Goal: Task Accomplishment & Management: Use online tool/utility

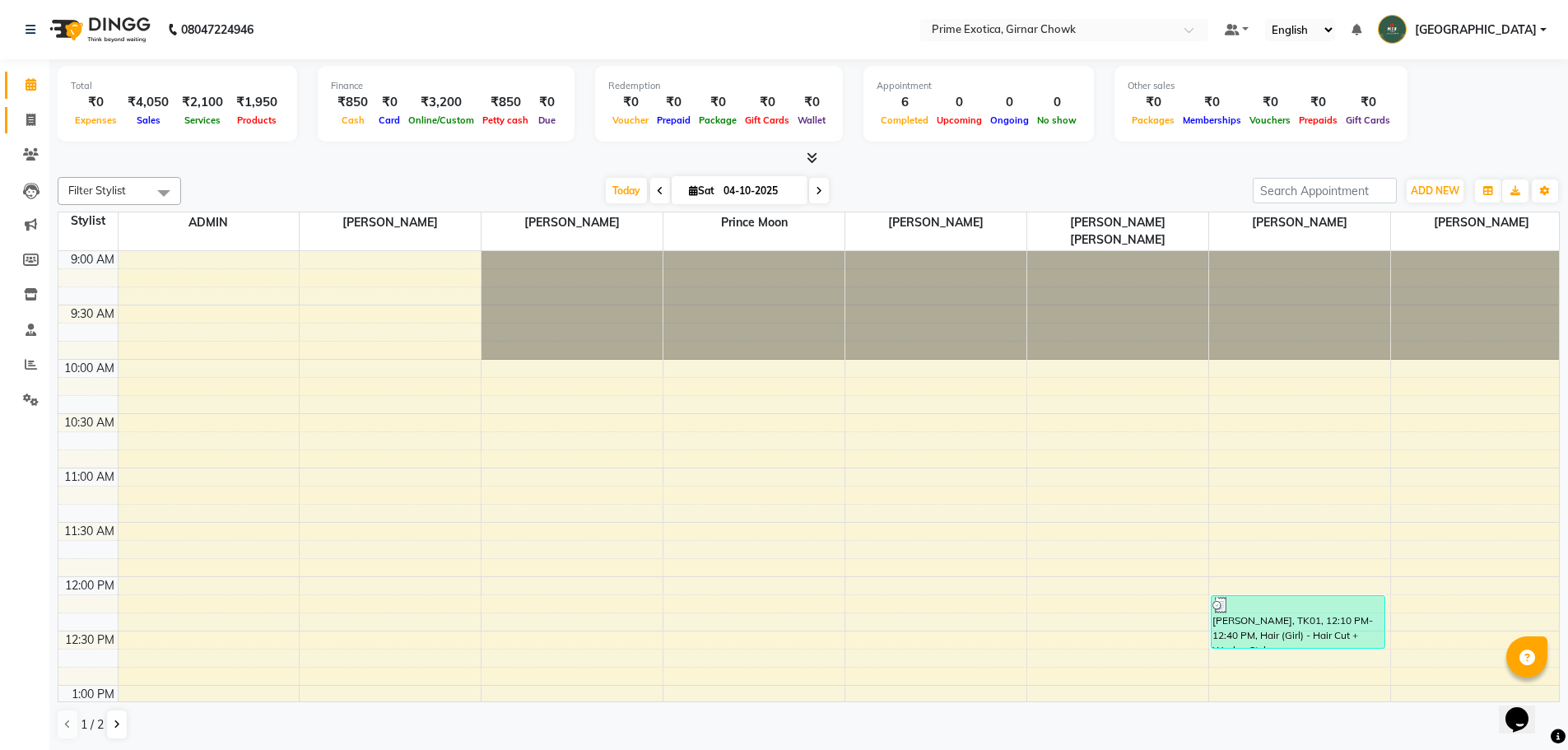
drag, startPoint x: 28, startPoint y: 122, endPoint x: 42, endPoint y: 119, distance: 14.3
click at [28, 122] on icon at bounding box center [30, 120] width 9 height 13
select select "service"
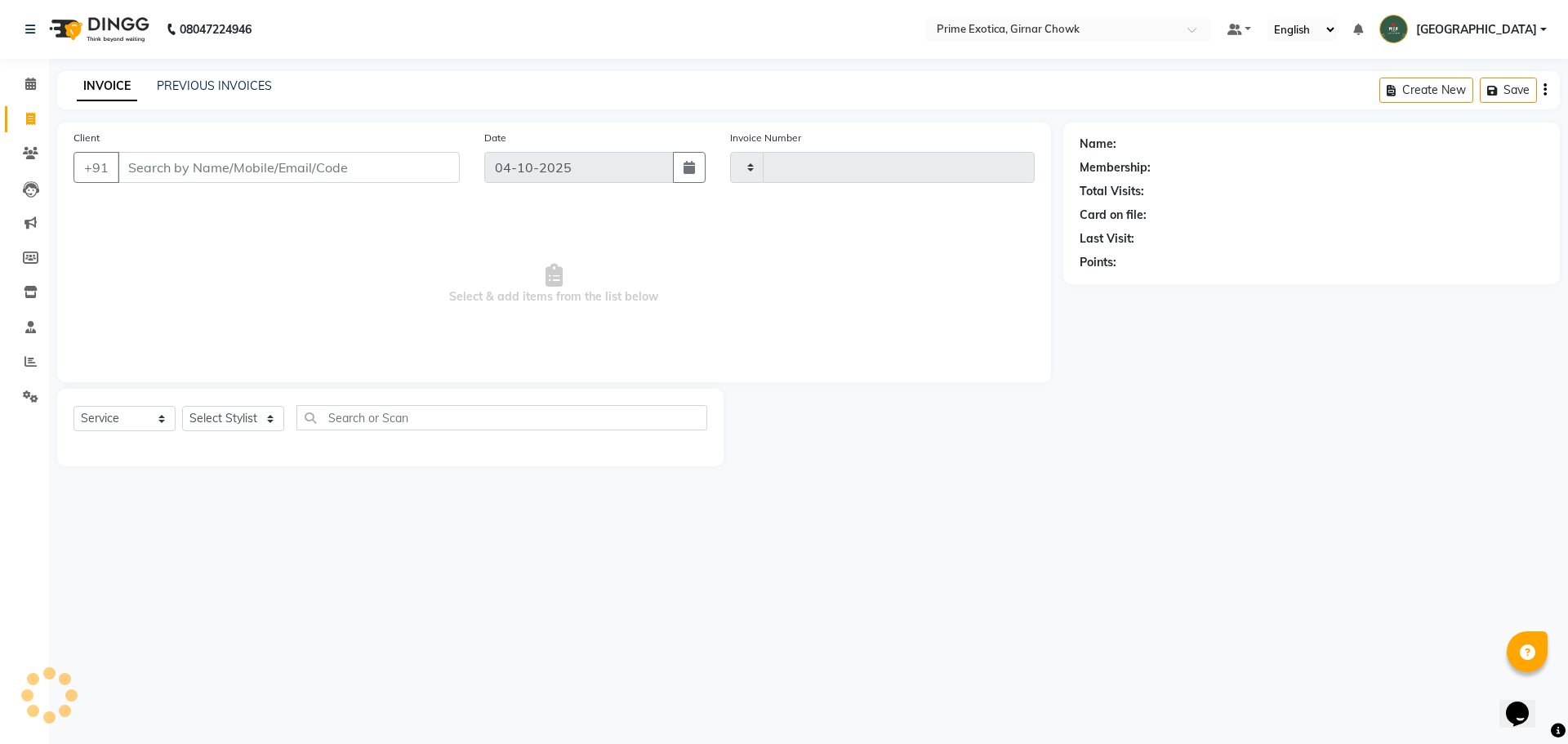
type input "1118"
select select "5796"
click at [245, 417] on select "Select Stylist" at bounding box center [232, 419] width 102 height 26
click at [118, 411] on select "Select Service Product Membership Package Voucher Prepaid Gift Card" at bounding box center [124, 419] width 102 height 26
select select "product"
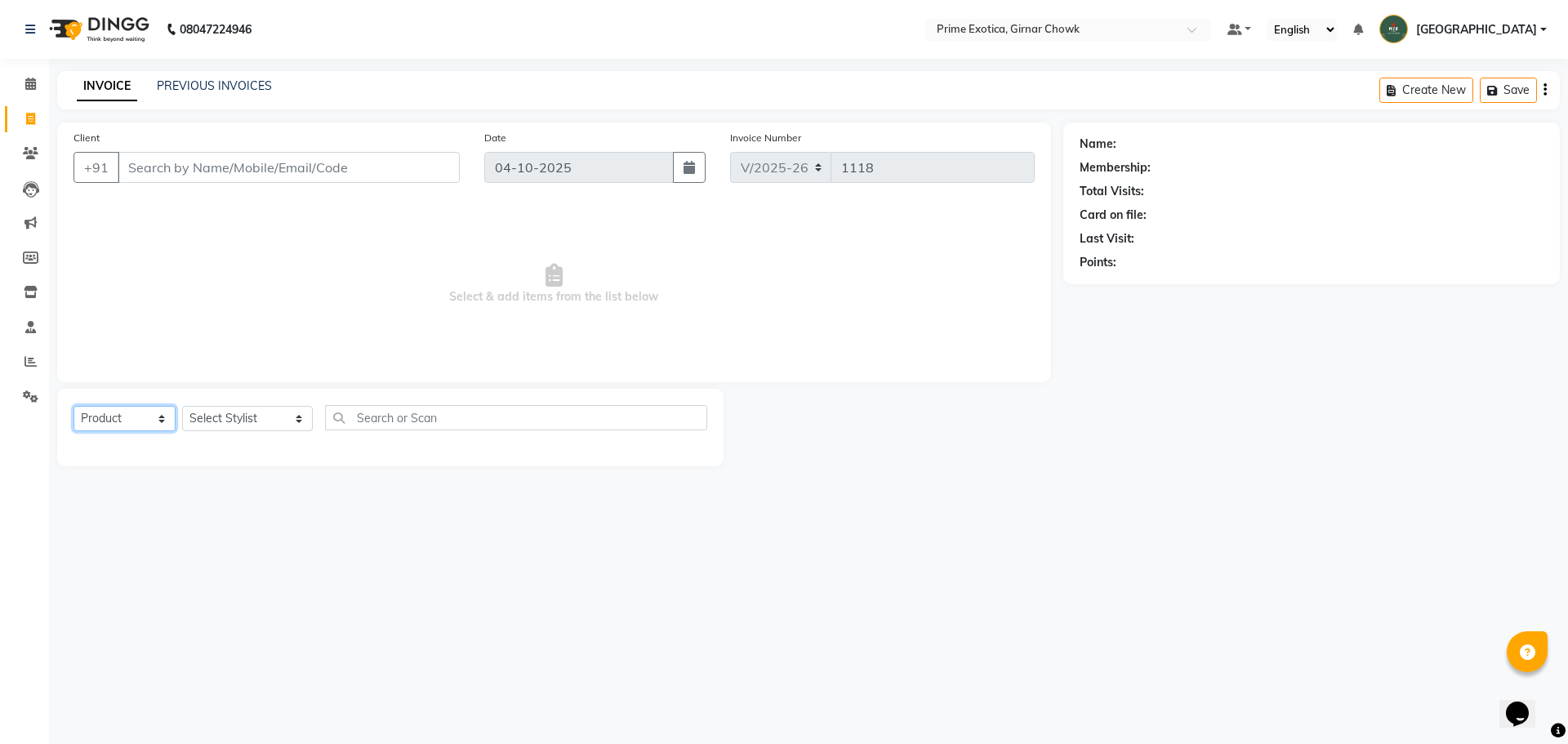
click at [74, 406] on select "Select Service Product Membership Package Voucher Prepaid Gift Card" at bounding box center [124, 419] width 102 height 26
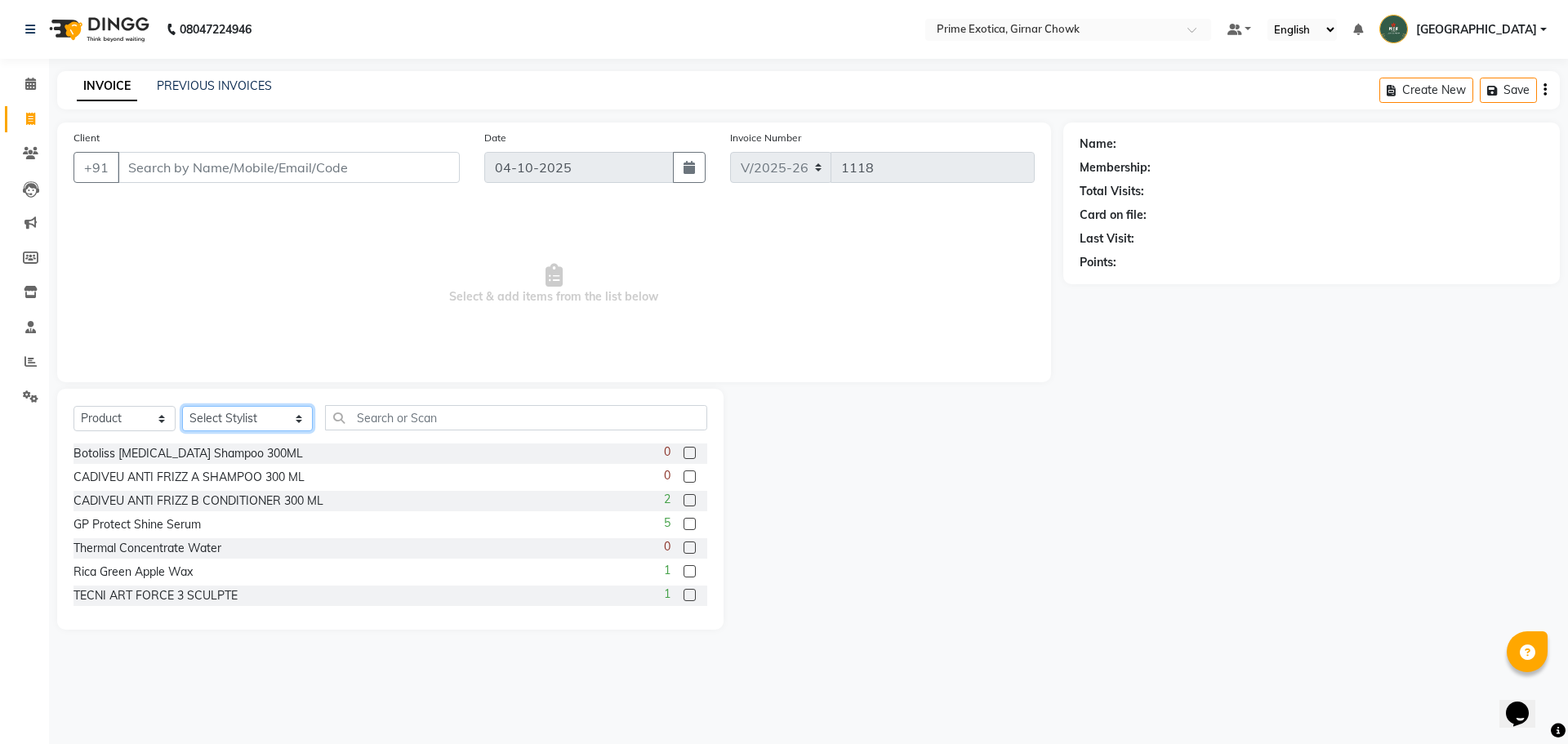
click at [216, 418] on select "Select Stylist [PERSON_NAME] ADMIN [PERSON_NAME] [PERSON_NAME] [PERSON_NAME] [P…" at bounding box center [247, 419] width 130 height 26
select select "80005"
click at [182, 406] on select "Select Stylist [PERSON_NAME] ADMIN [PERSON_NAME] [PERSON_NAME] [PERSON_NAME] [P…" at bounding box center [247, 419] width 130 height 26
click at [364, 418] on input "text" at bounding box center [515, 418] width 382 height 26
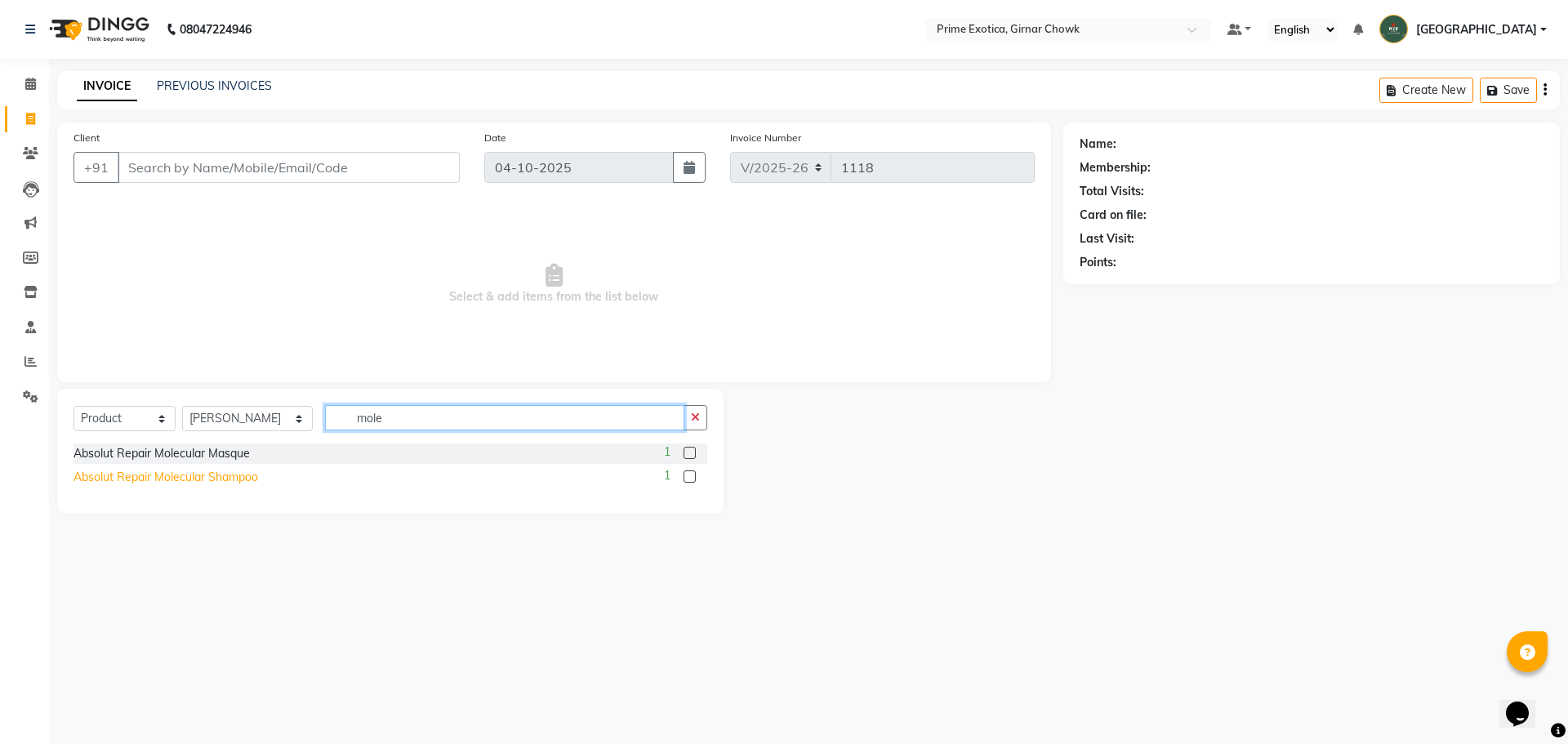
type input "mole"
click at [224, 473] on div "Absolut Repair Molecular Shampoo" at bounding box center [166, 476] width 184 height 17
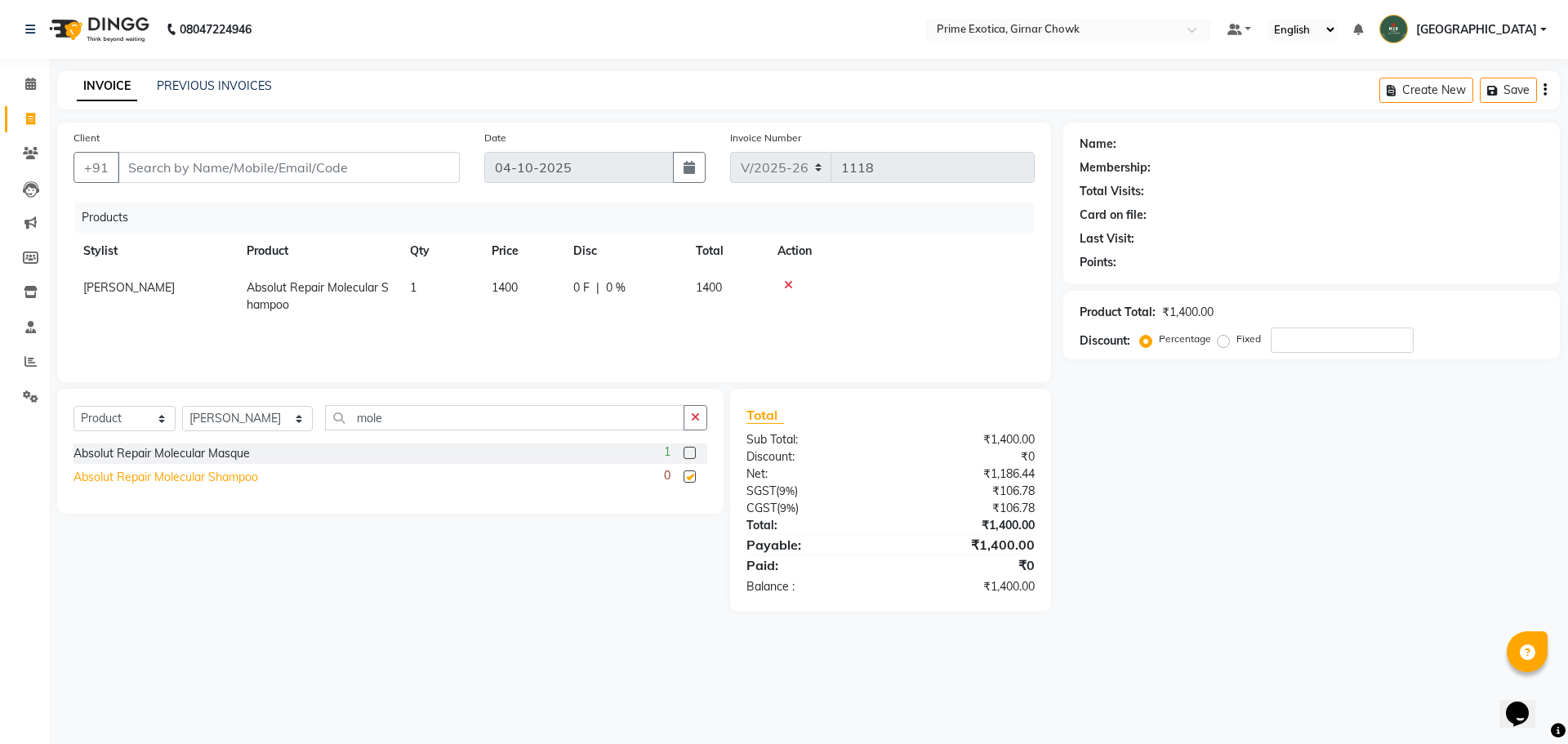
checkbox input "false"
click at [290, 157] on input "Client" at bounding box center [289, 167] width 342 height 31
type input "7"
type input "0"
type input "7874166212"
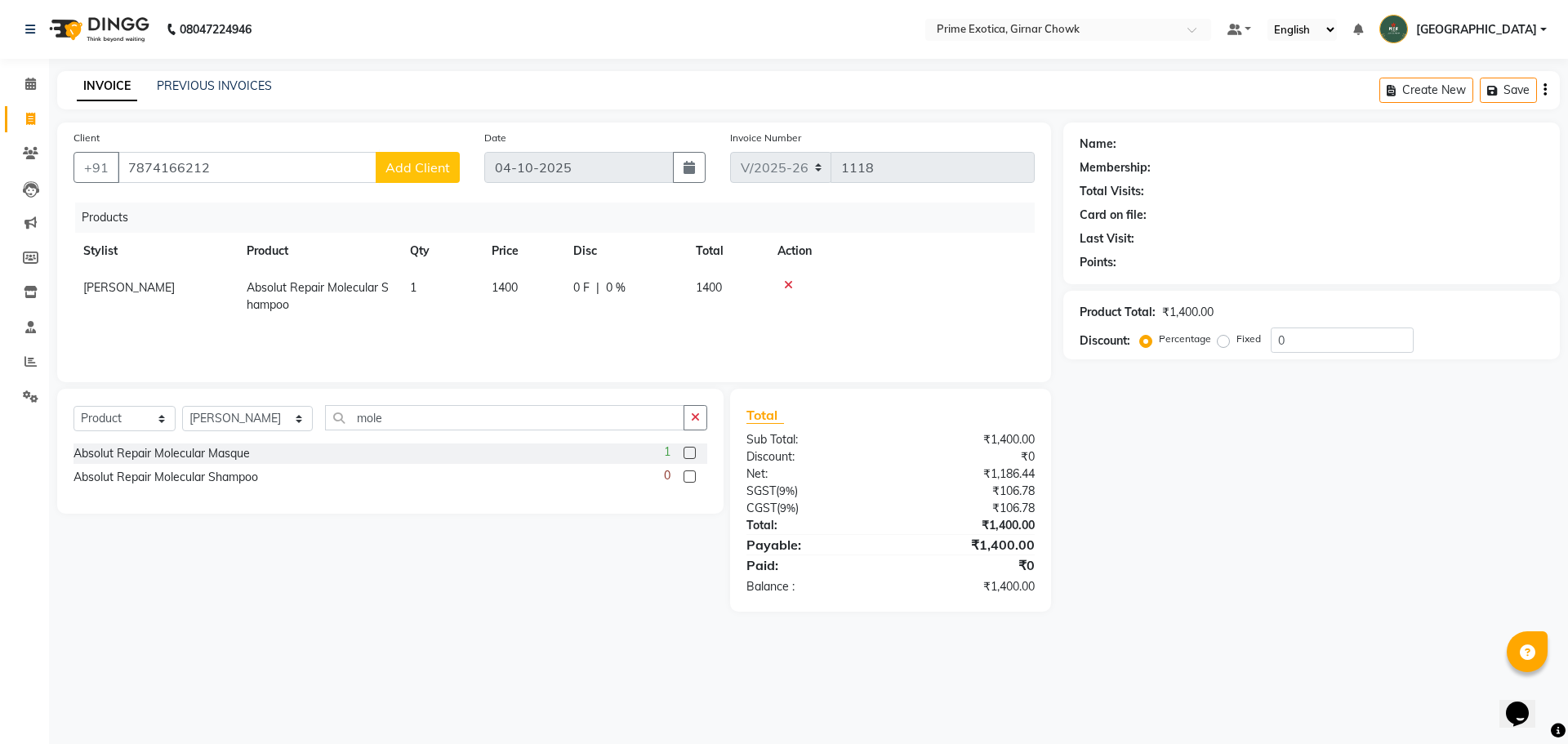
click at [443, 174] on span "Add Client" at bounding box center [418, 168] width 65 height 16
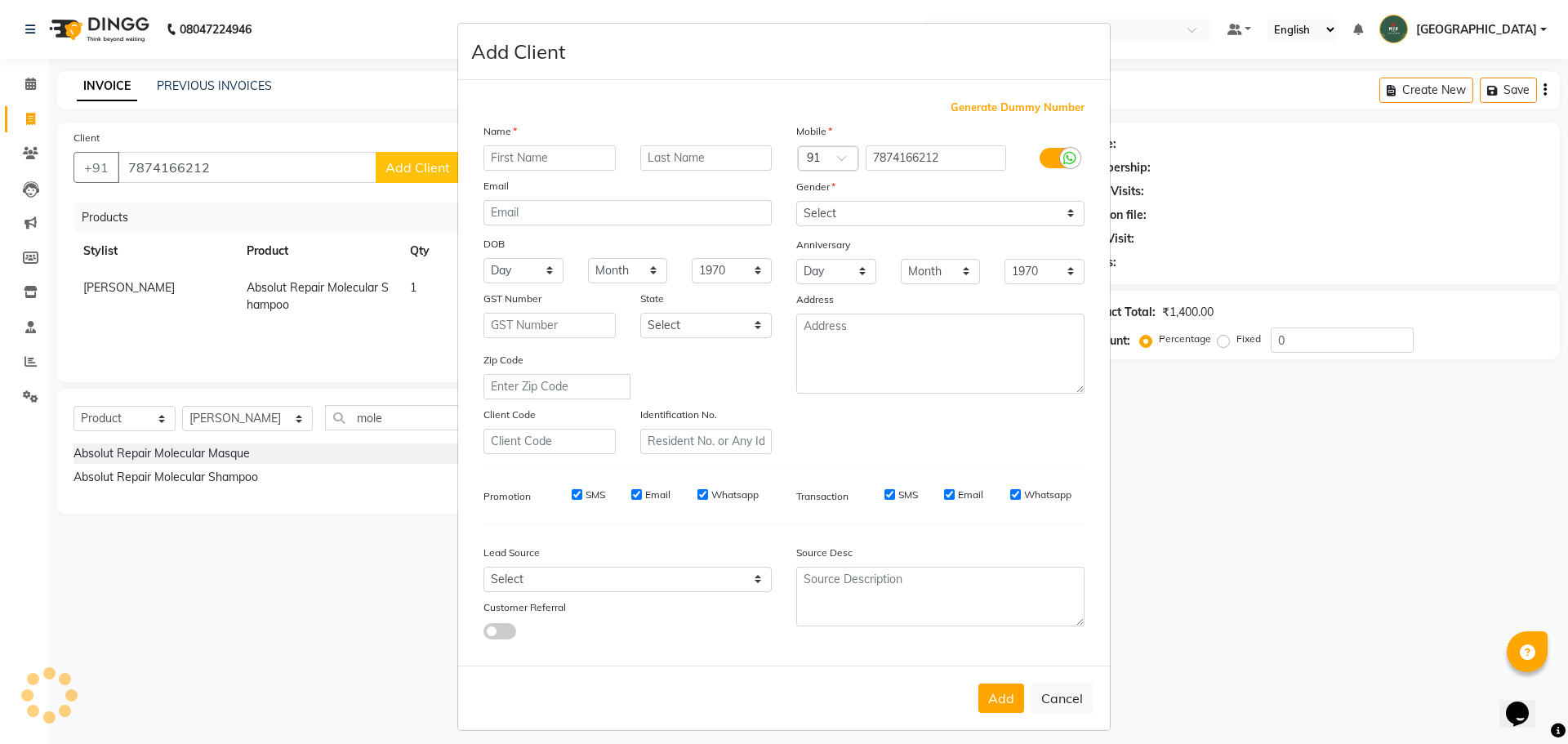
click at [538, 159] on input "text" at bounding box center [549, 158] width 132 height 26
type input "[PERSON_NAME]"
click at [653, 151] on input "text" at bounding box center [706, 158] width 132 height 26
type input "[PERSON_NAME]"
click at [874, 206] on select "Select [DEMOGRAPHIC_DATA] [DEMOGRAPHIC_DATA] Other Prefer Not To Say" at bounding box center [940, 213] width 288 height 26
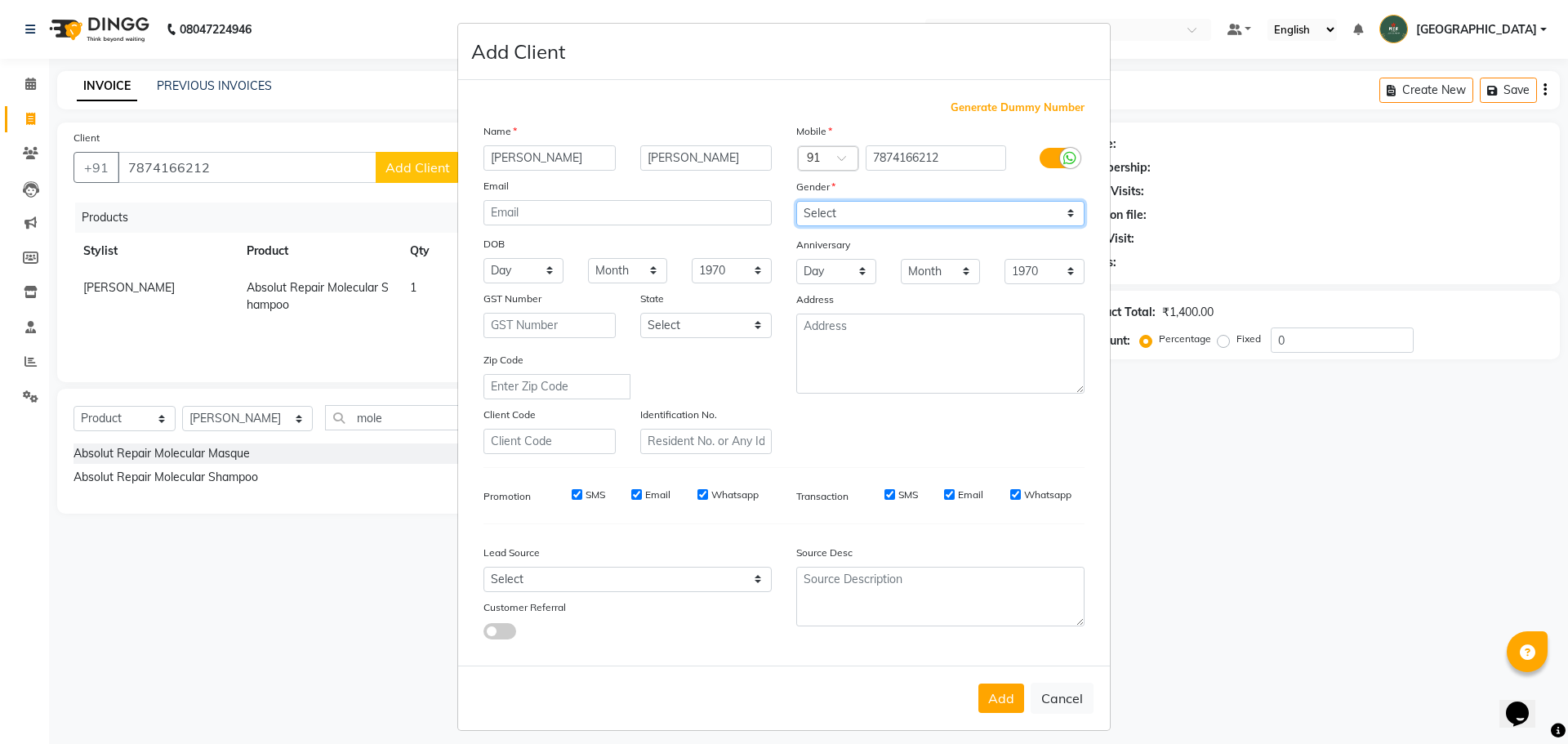
select select "[DEMOGRAPHIC_DATA]"
click at [796, 200] on select "Select [DEMOGRAPHIC_DATA] [DEMOGRAPHIC_DATA] Other Prefer Not To Say" at bounding box center [940, 213] width 288 height 26
click at [986, 703] on button "Add" at bounding box center [1001, 698] width 46 height 29
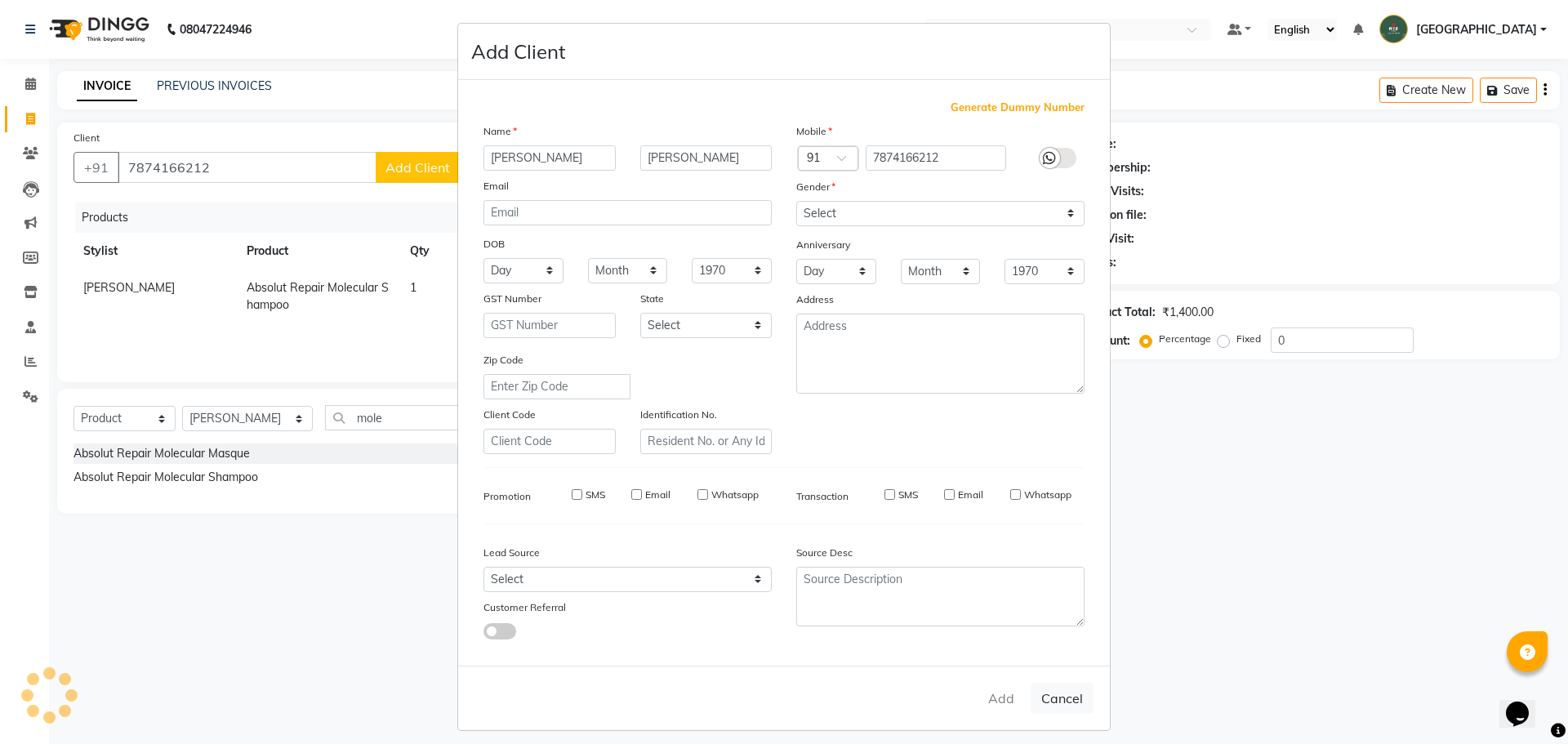
select select
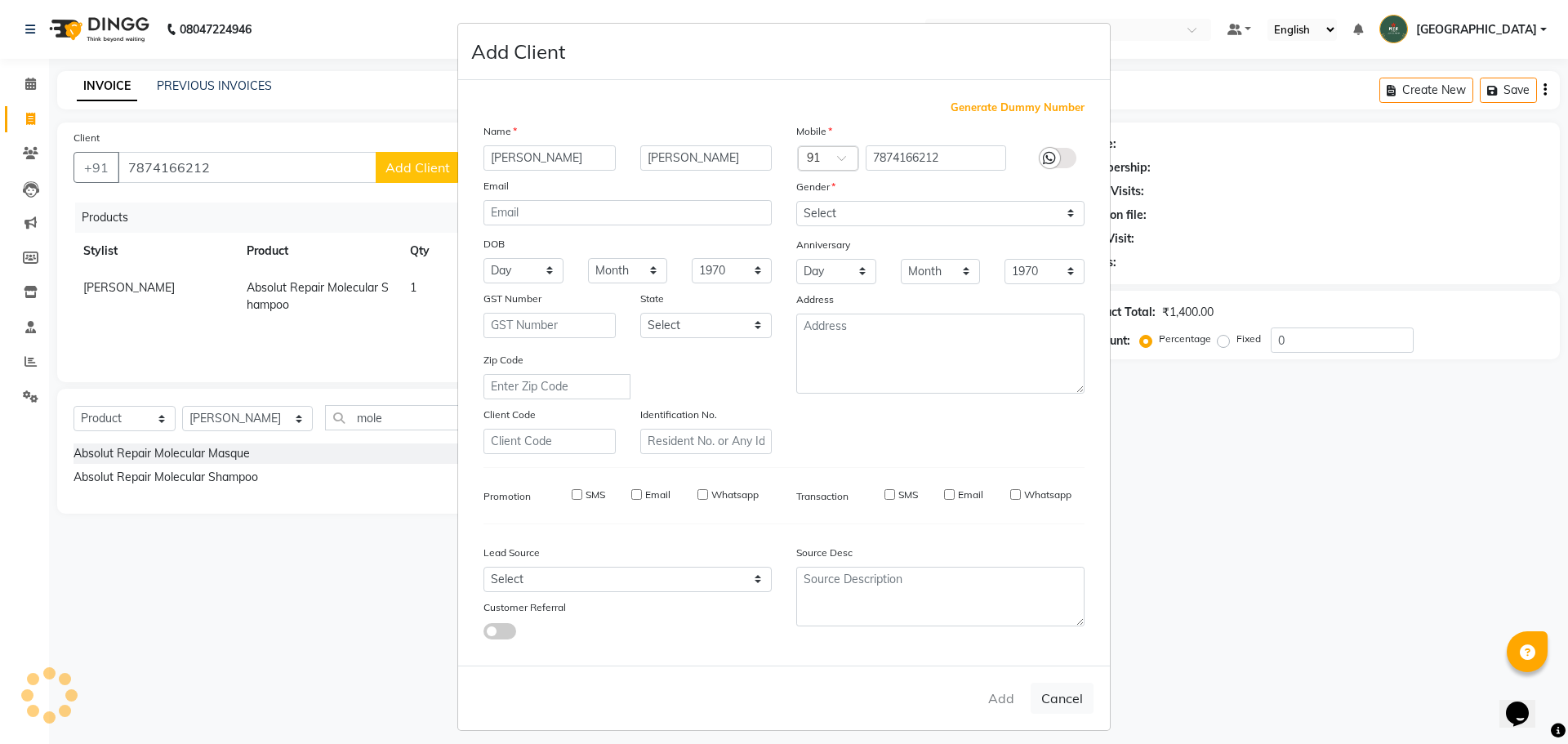
select select
checkbox input "false"
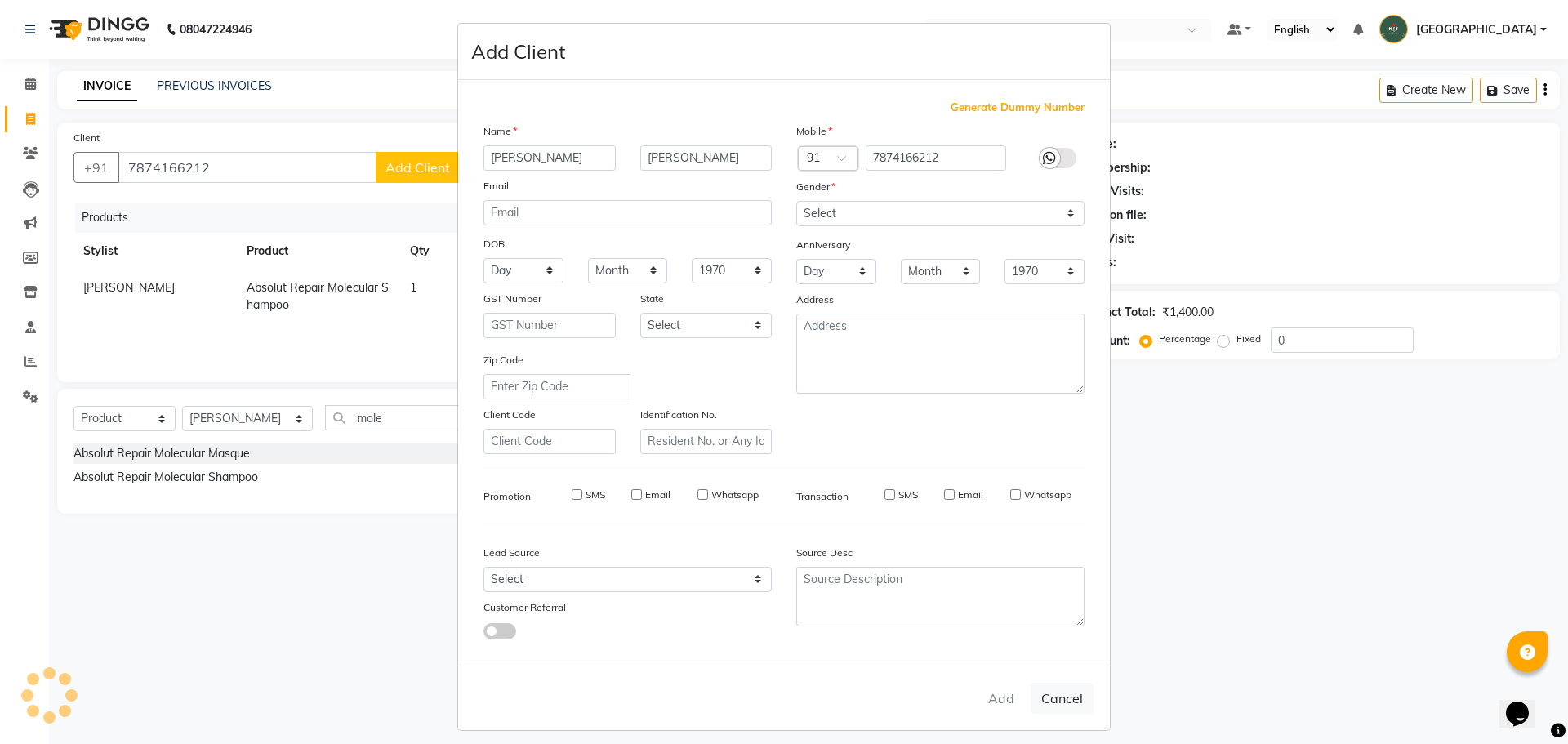
checkbox input "false"
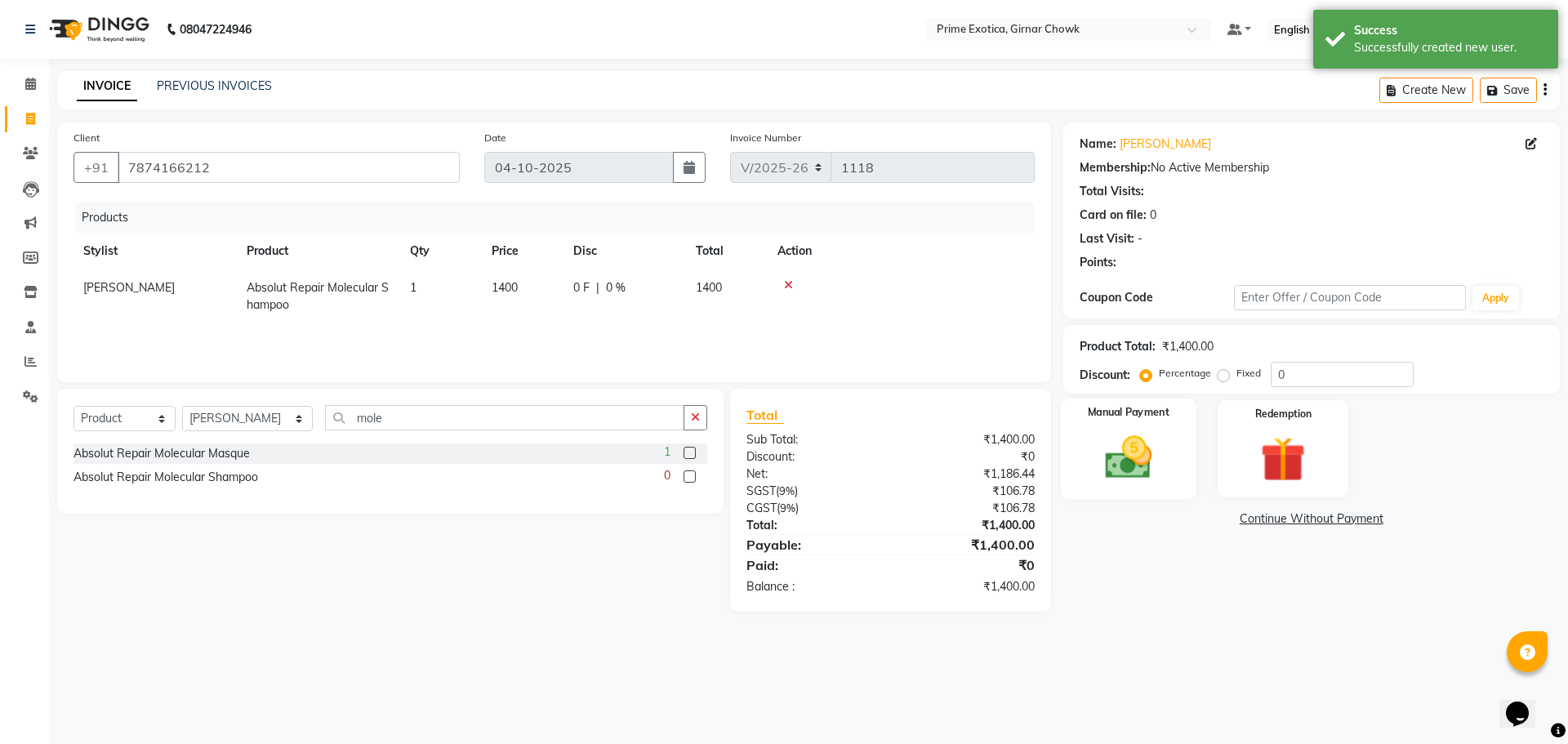
click at [1099, 455] on img at bounding box center [1128, 457] width 76 height 54
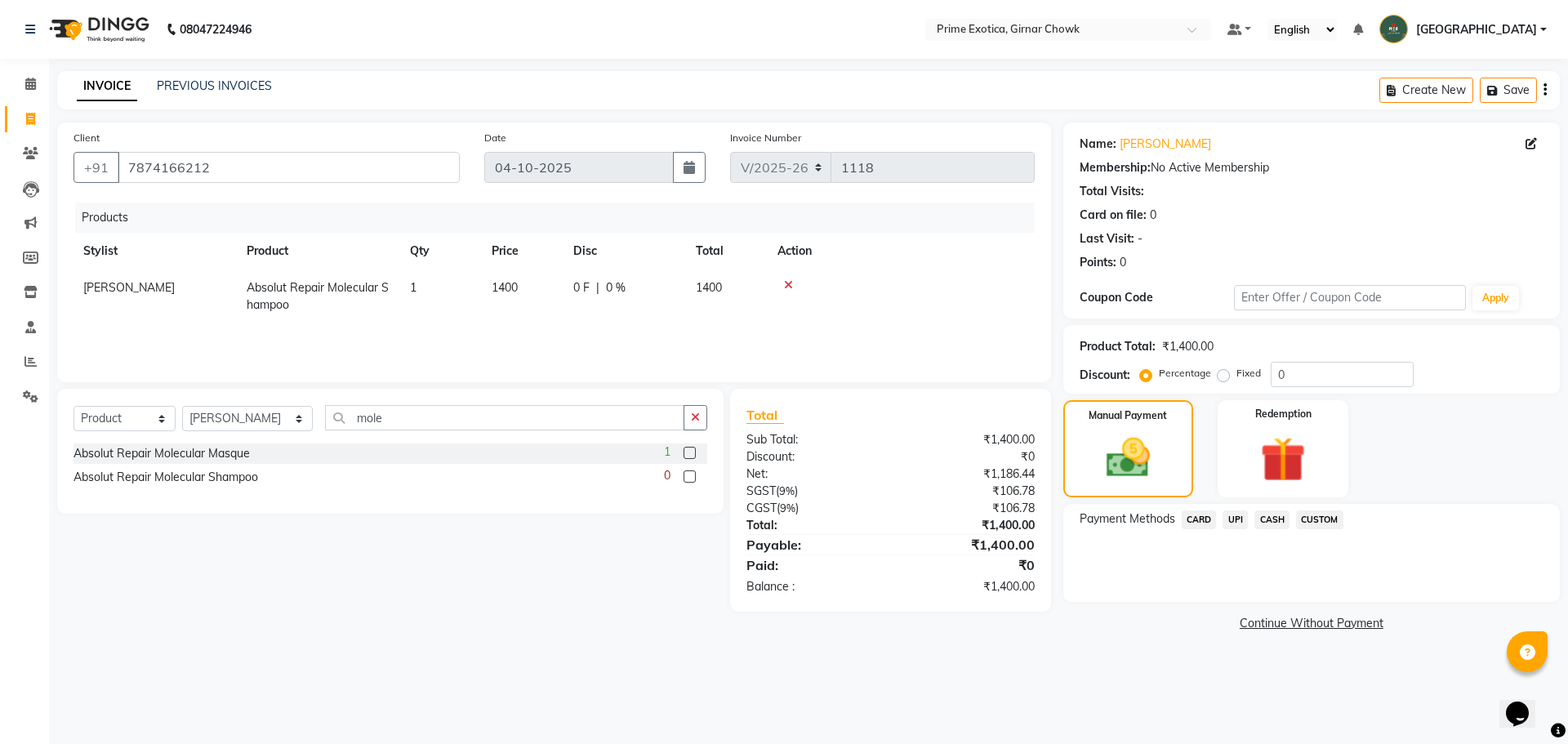
click at [1231, 520] on span "UPI" at bounding box center [1235, 519] width 26 height 19
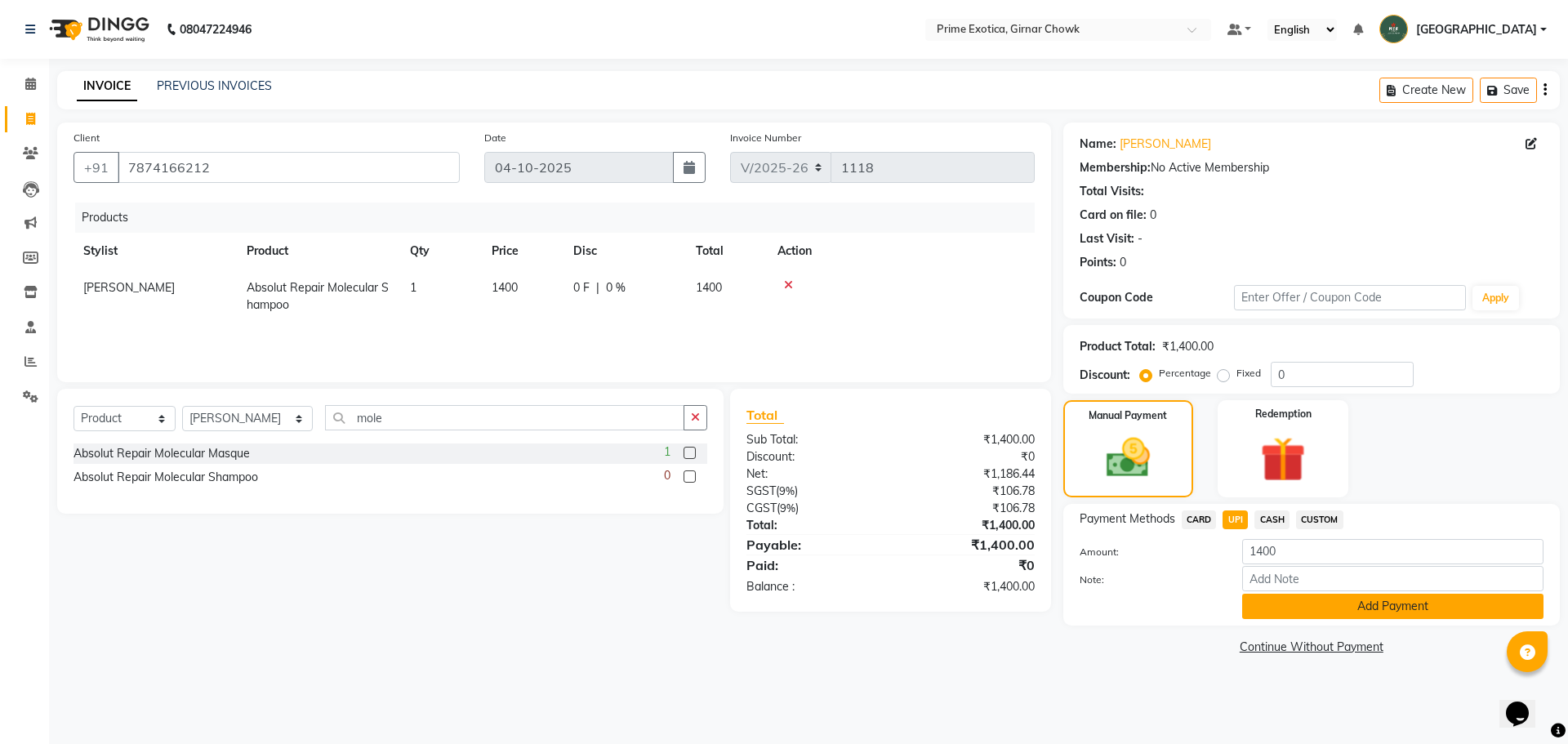
click at [1325, 602] on button "Add Payment" at bounding box center [1392, 606] width 302 height 26
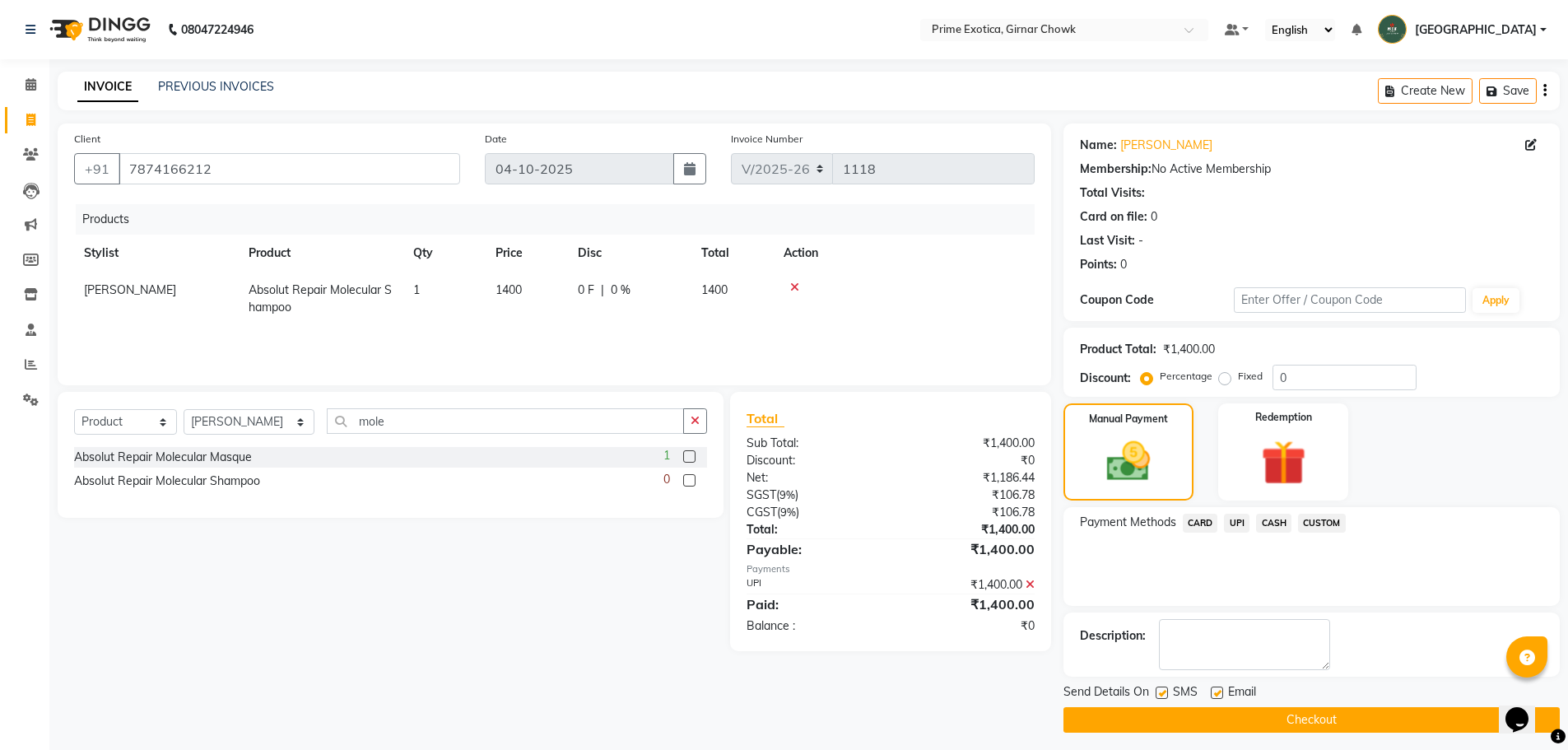
click at [1349, 717] on button "Checkout" at bounding box center [1311, 720] width 496 height 26
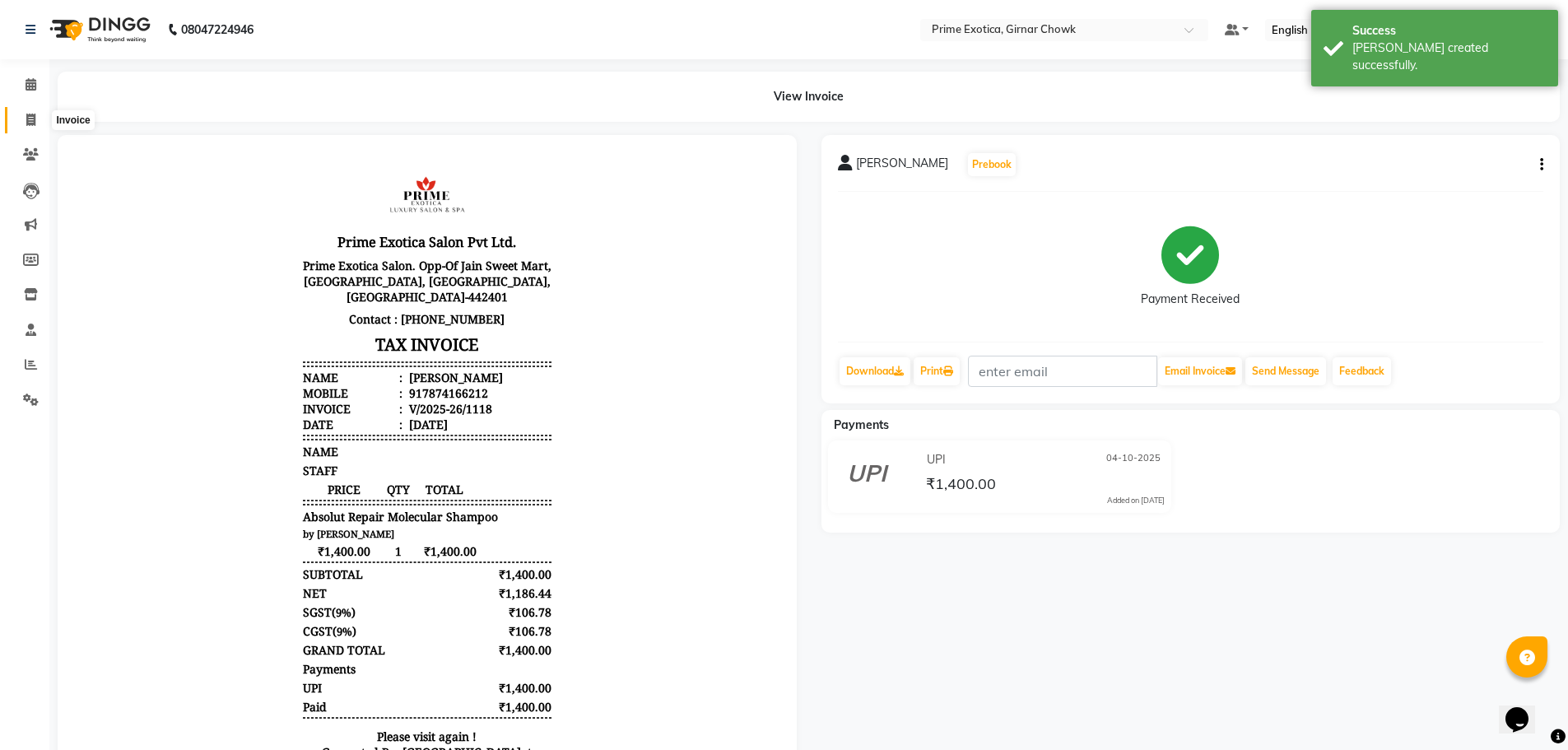
click at [32, 127] on span at bounding box center [30, 120] width 29 height 19
select select "service"
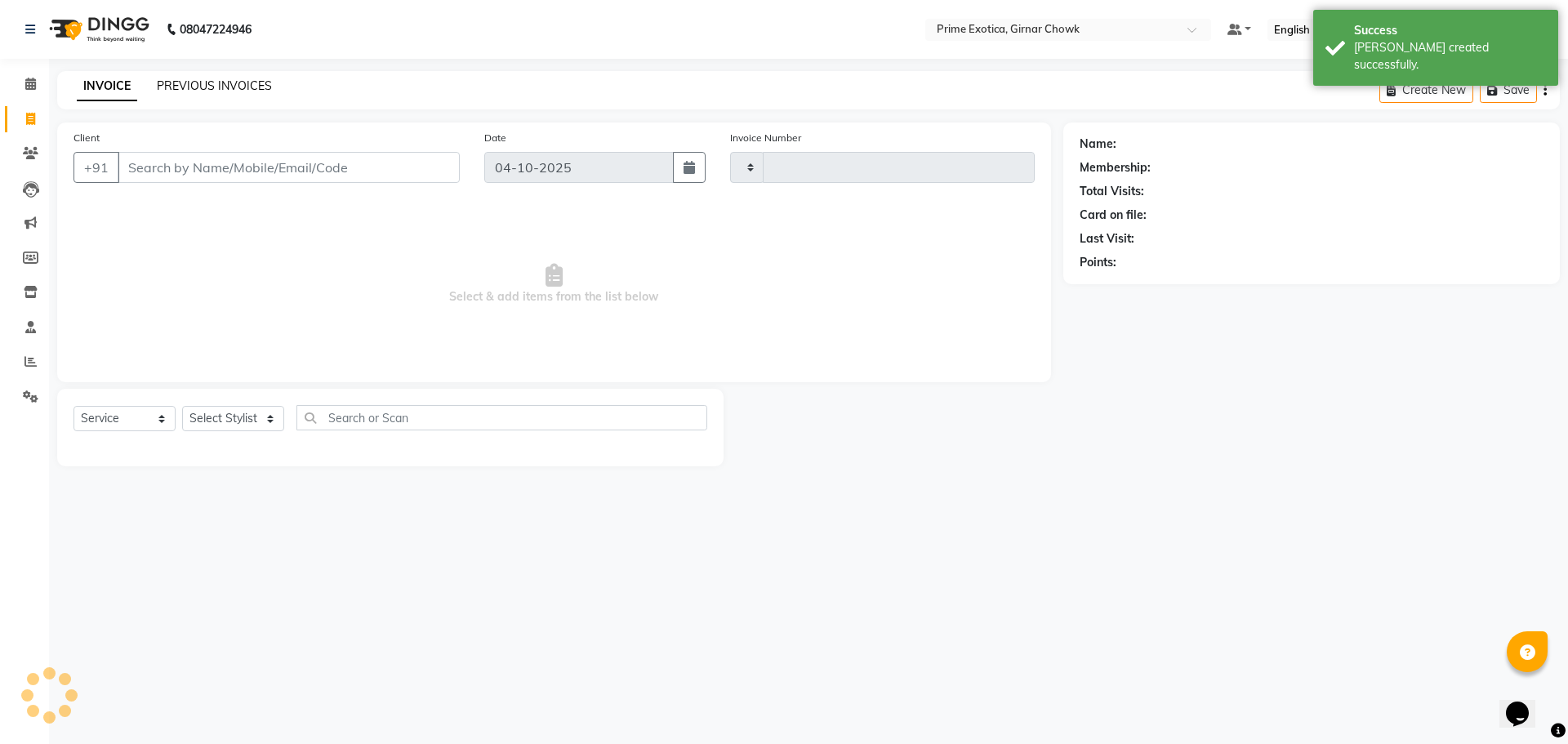
type input "1119"
select select "5796"
click at [263, 81] on link "PREVIOUS INVOICES" at bounding box center [215, 85] width 115 height 15
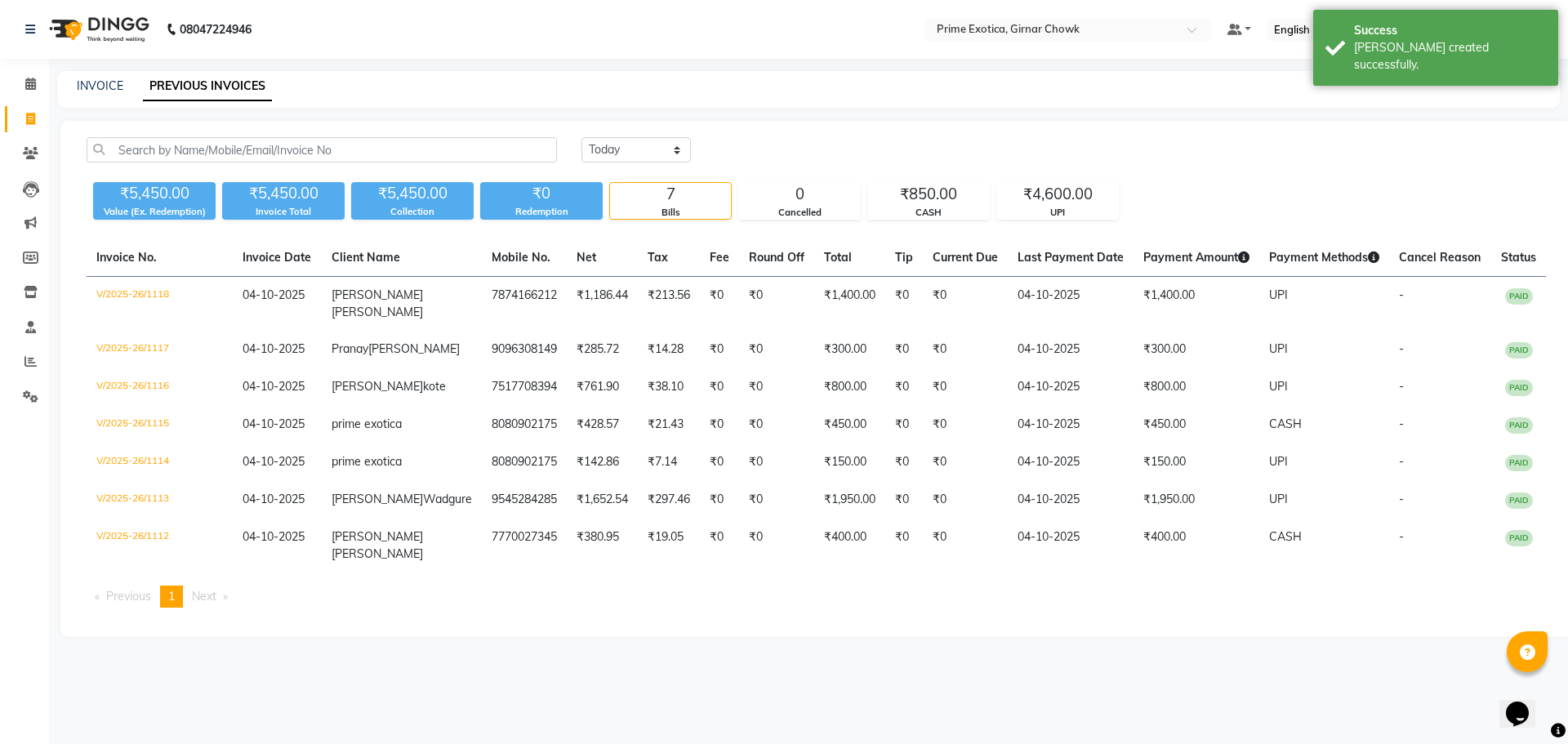
drag, startPoint x: 6, startPoint y: 117, endPoint x: 26, endPoint y: 120, distance: 20.2
click at [10, 118] on li "Invoice" at bounding box center [24, 120] width 49 height 35
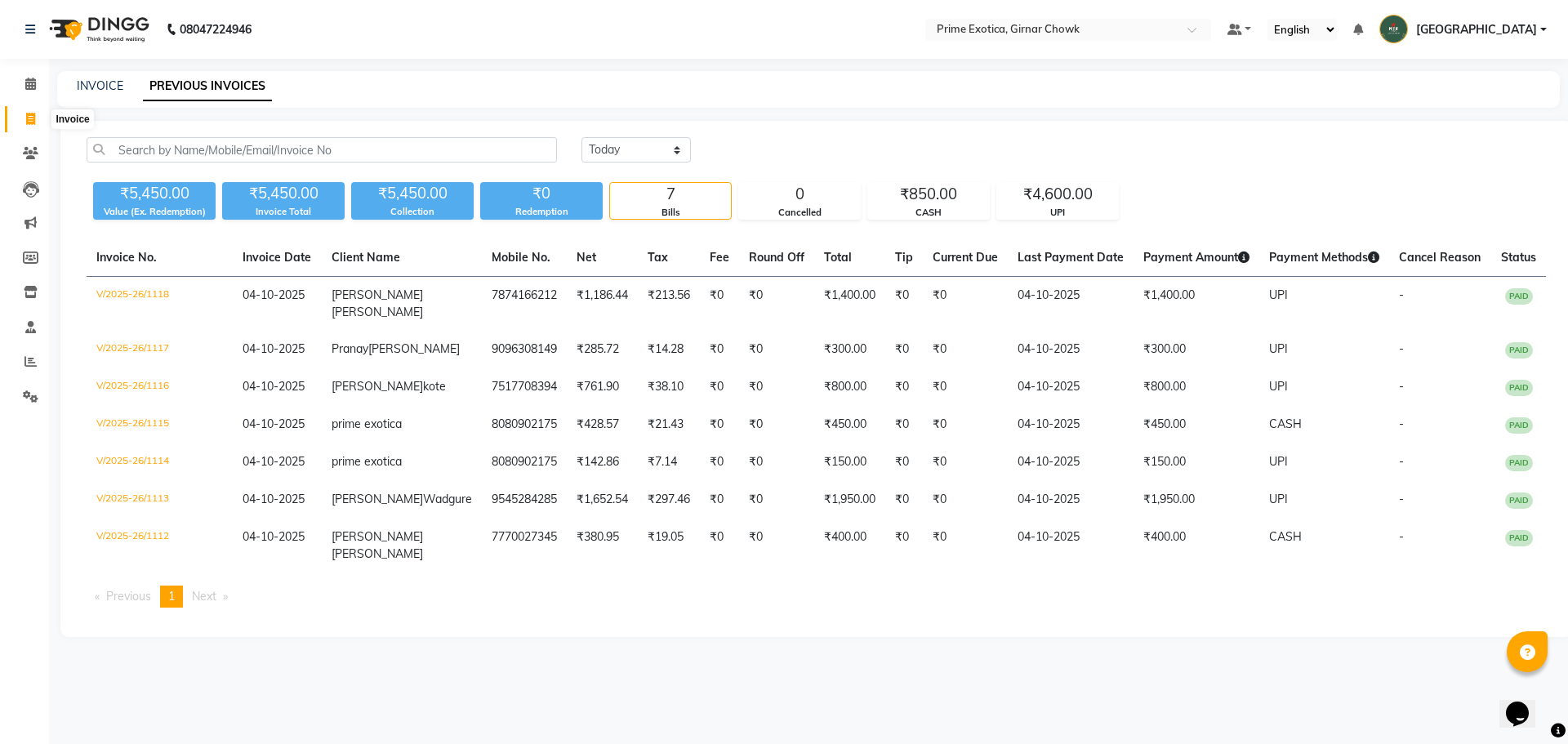
click at [32, 113] on icon at bounding box center [30, 119] width 9 height 12
select select "service"
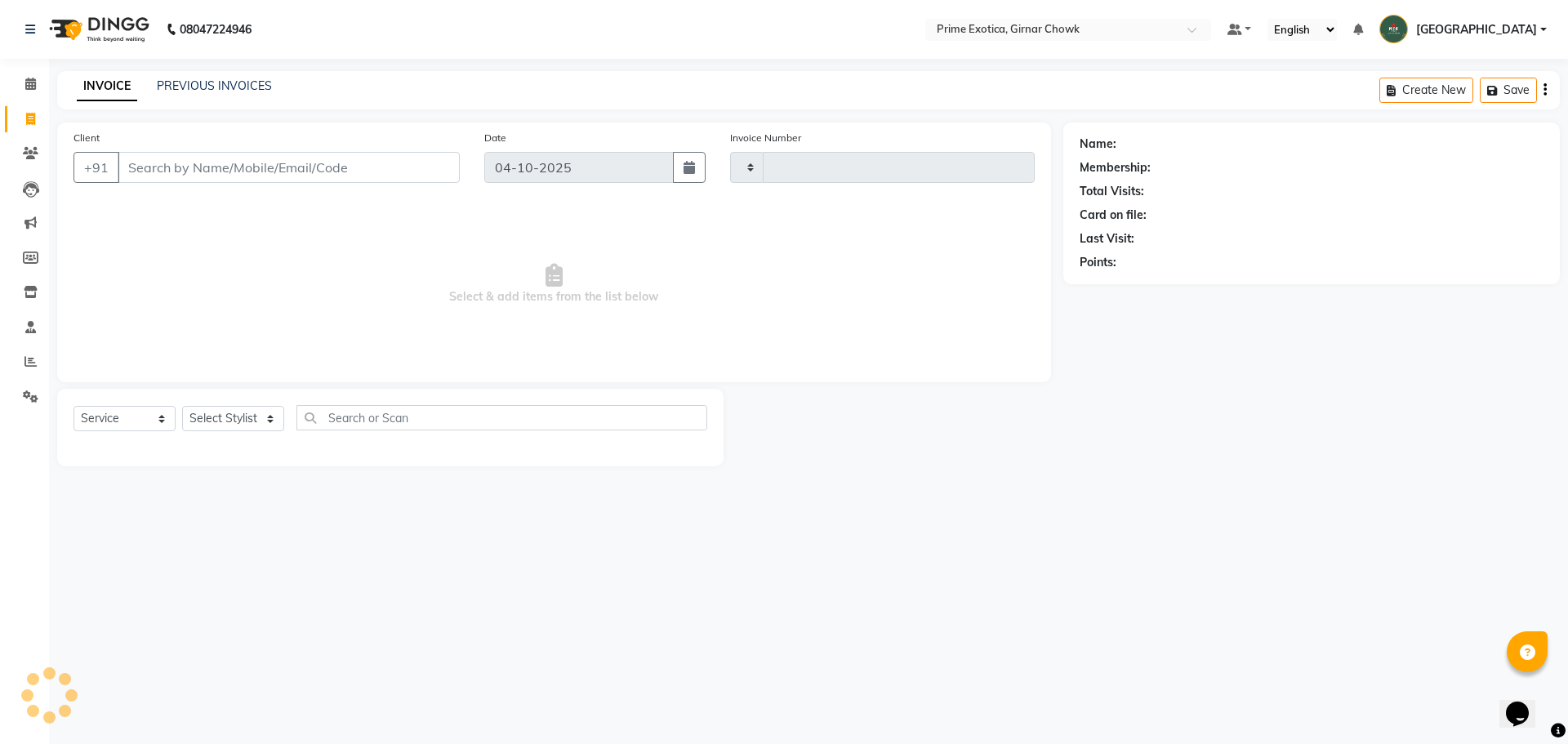
type input "1119"
select select "5796"
